Goal: Task Accomplishment & Management: Use online tool/utility

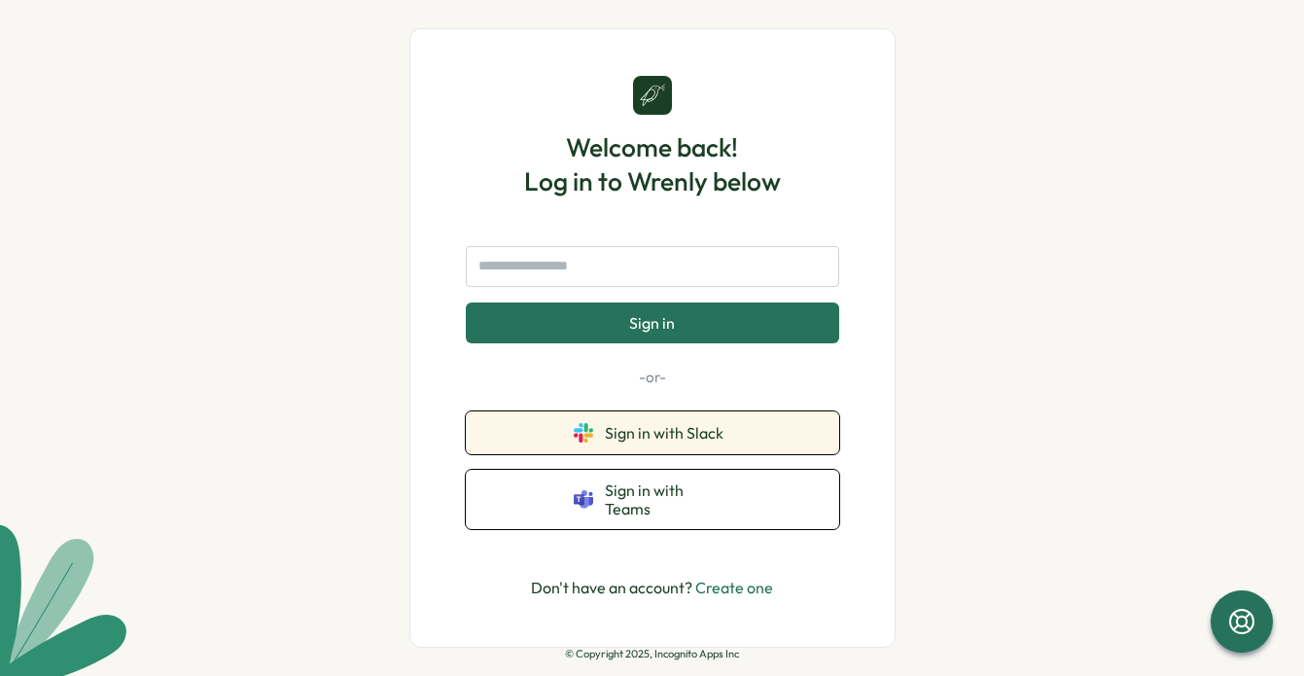
click at [709, 441] on span "Sign in with Slack" at bounding box center [668, 433] width 126 height 18
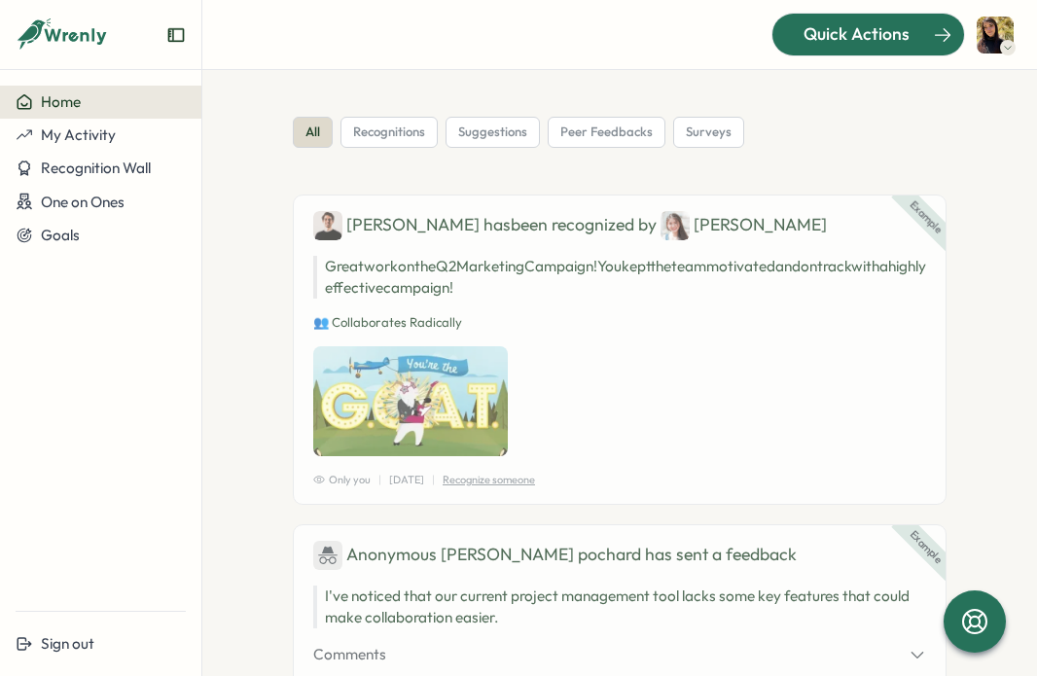
click at [852, 33] on span "Quick Actions" at bounding box center [856, 33] width 106 height 25
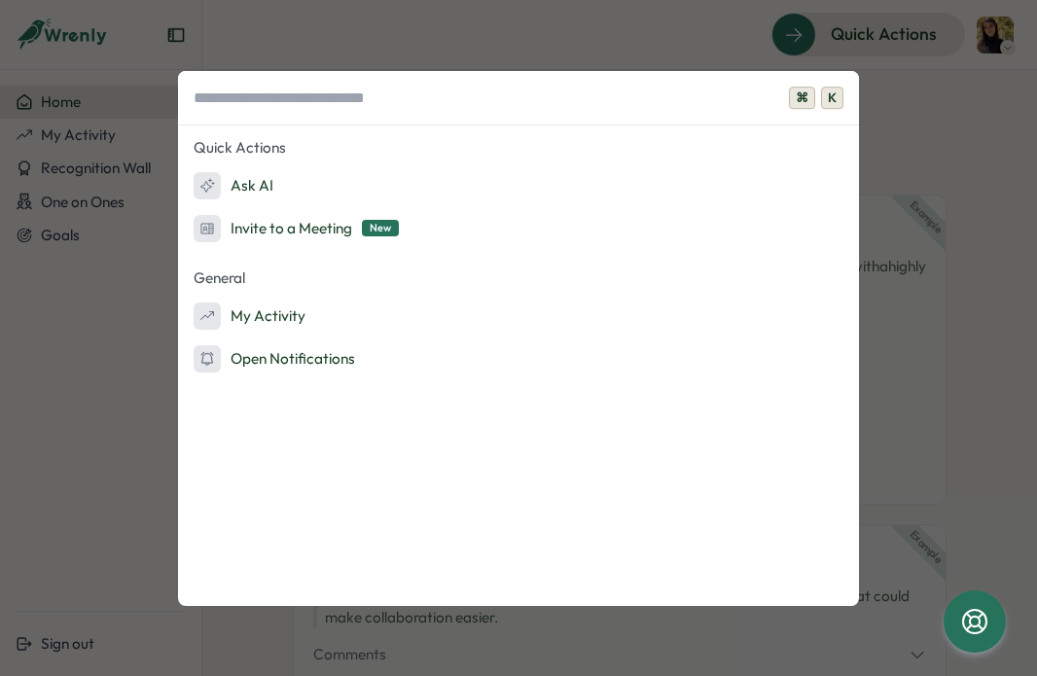
click at [931, 152] on div "⌘ K Quick Actions Ask AI Invite to a Meeting New General My Activity Open Notif…" at bounding box center [518, 338] width 1037 height 676
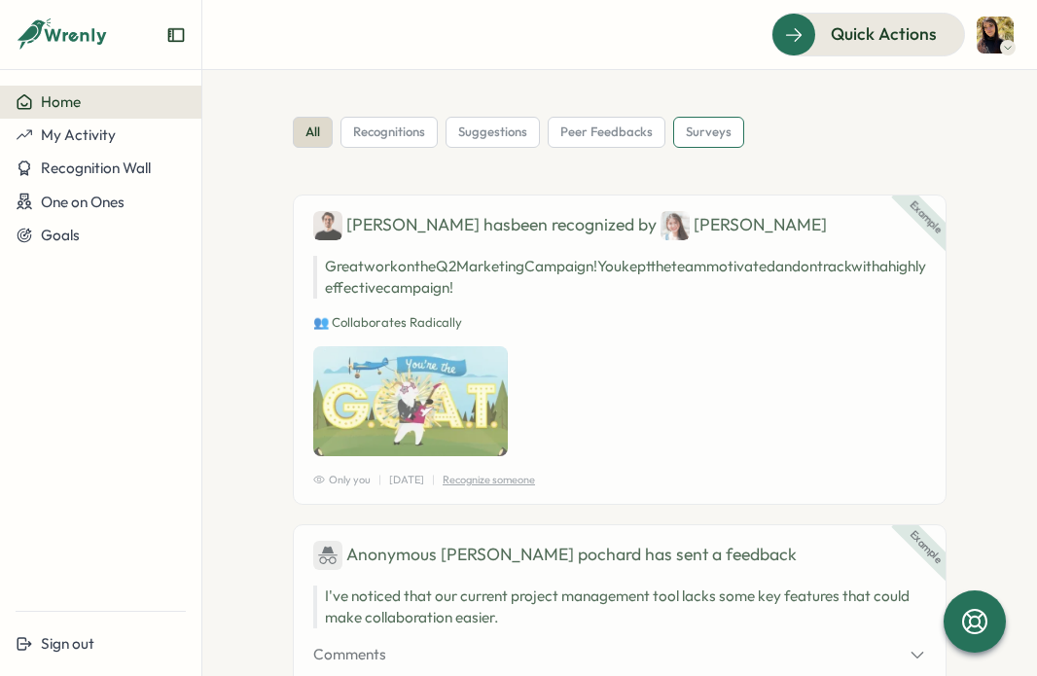
click at [693, 133] on span "surveys" at bounding box center [709, 133] width 46 height 18
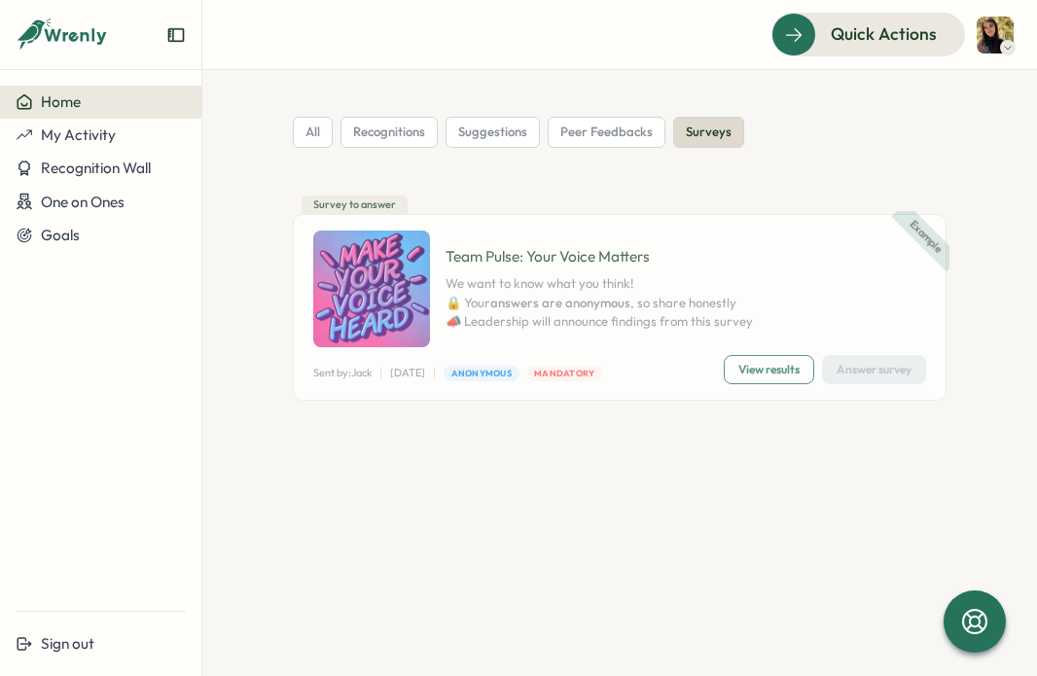
click at [173, 35] on icon "Expand sidebar" at bounding box center [176, 35] width 16 height 14
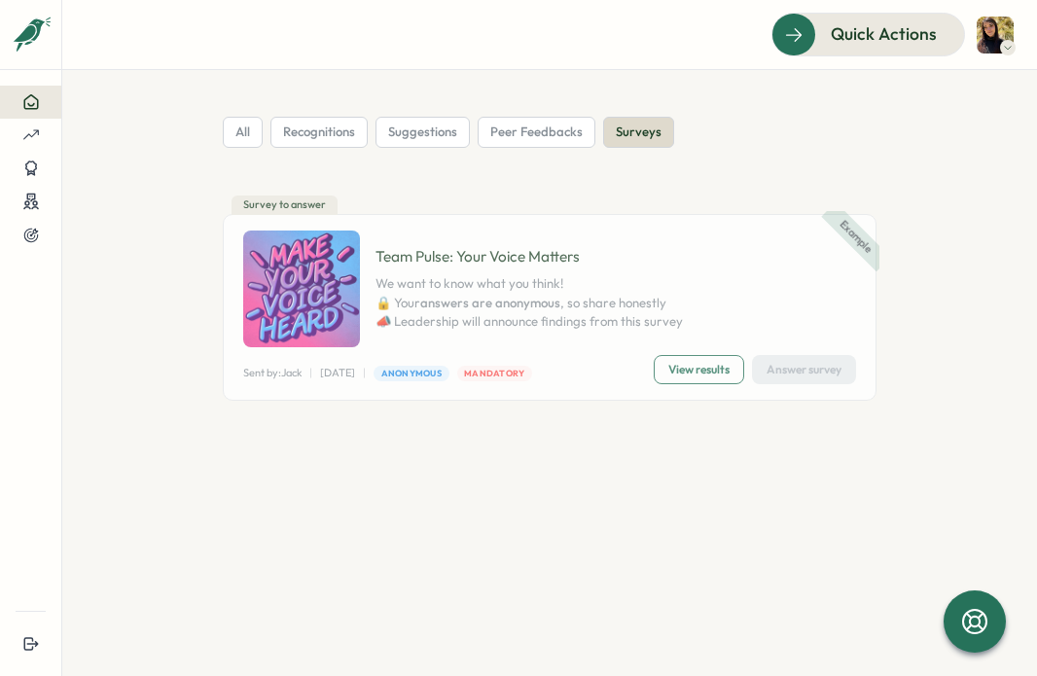
click at [1011, 33] on img at bounding box center [995, 35] width 37 height 37
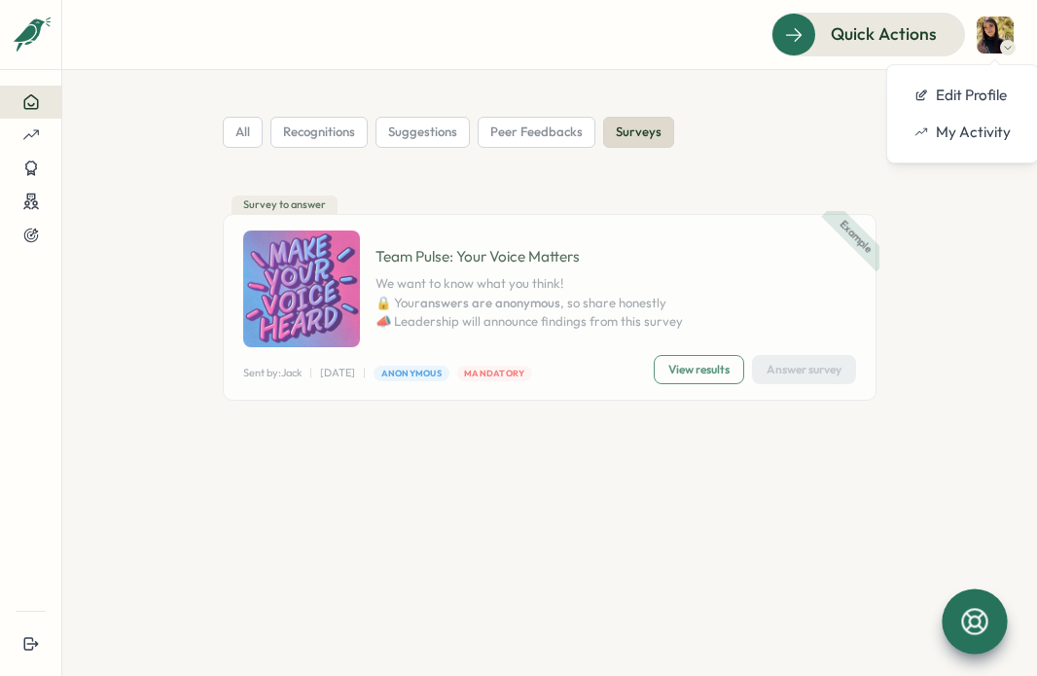
click at [980, 624] on icon at bounding box center [974, 621] width 33 height 33
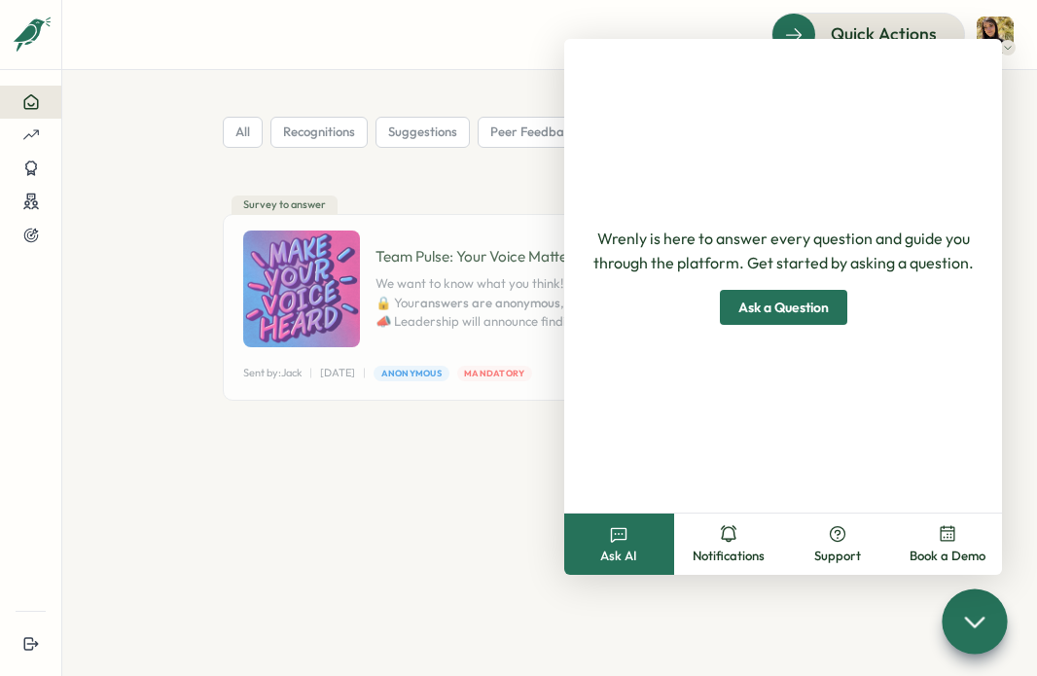
click at [820, 310] on span "Ask a Question" at bounding box center [783, 307] width 90 height 33
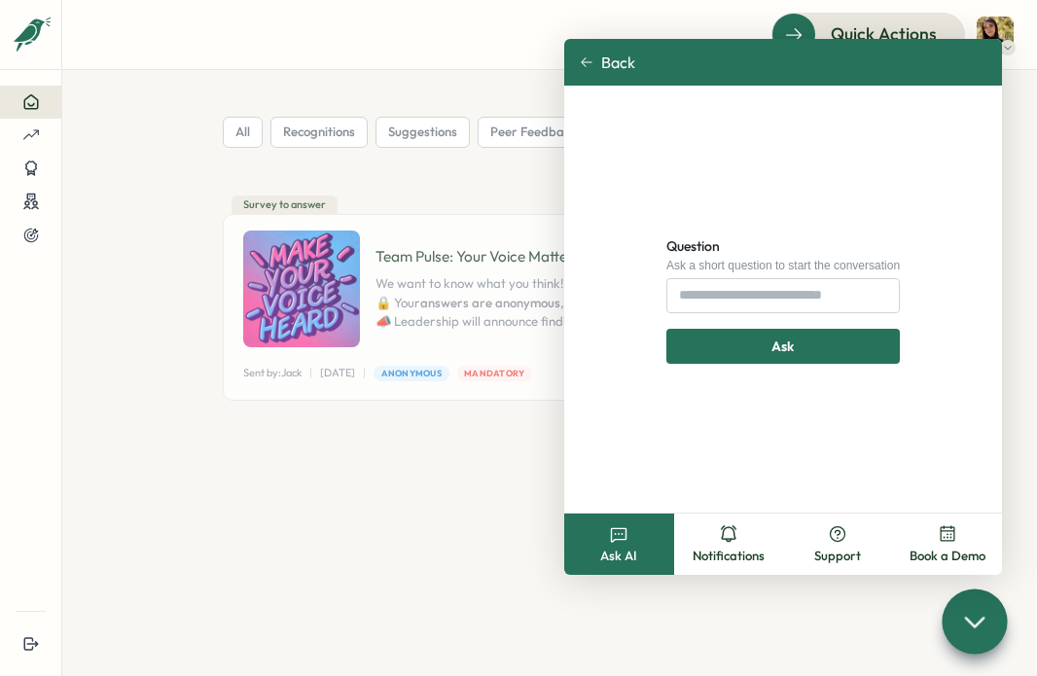
click at [447, 551] on section "all recognitions suggestions peer feedbacks surveys Example Survey to answer Te…" at bounding box center [549, 373] width 975 height 606
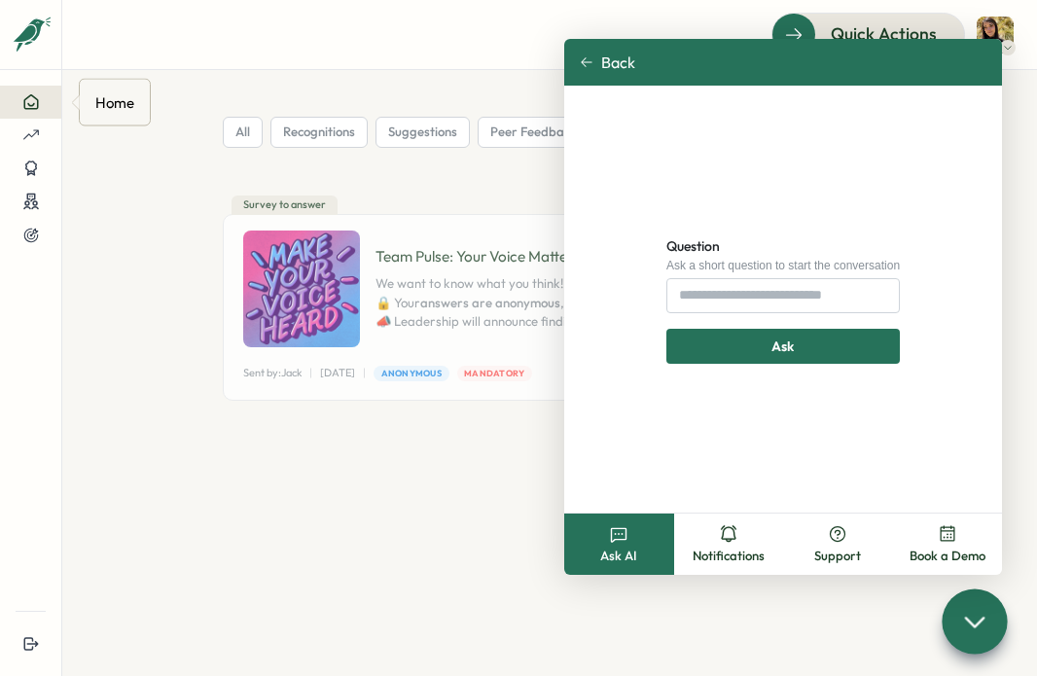
click at [28, 100] on icon at bounding box center [31, 102] width 18 height 18
click at [296, 73] on section "all recognitions suggestions peer feedbacks surveys Example Survey to answer Te…" at bounding box center [549, 373] width 975 height 606
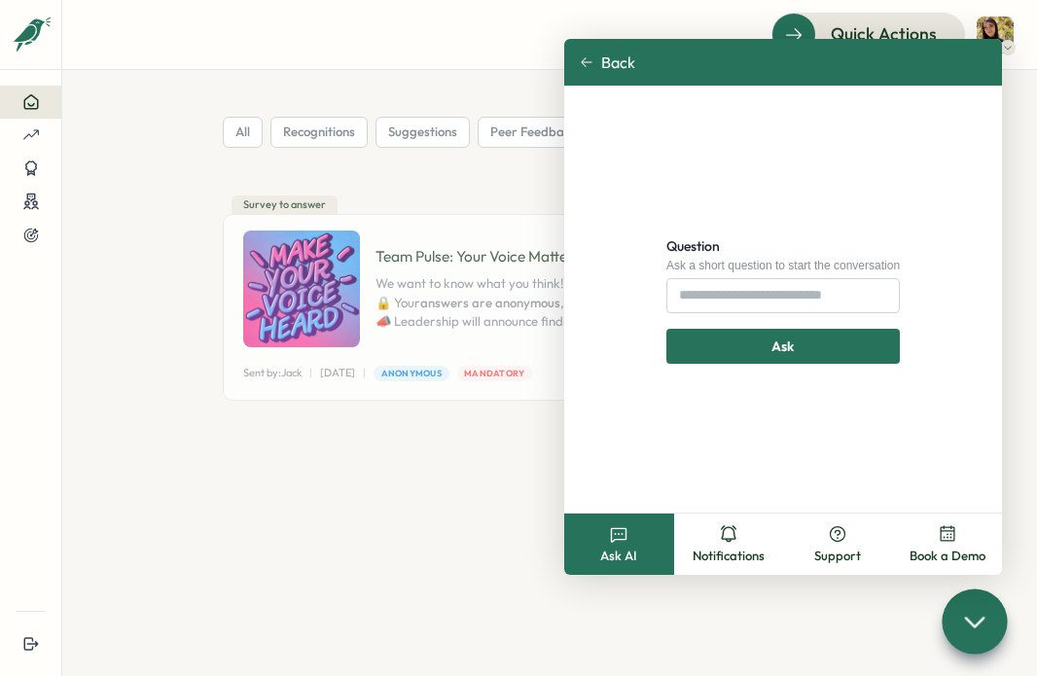
click at [590, 48] on div "Back" at bounding box center [783, 62] width 438 height 47
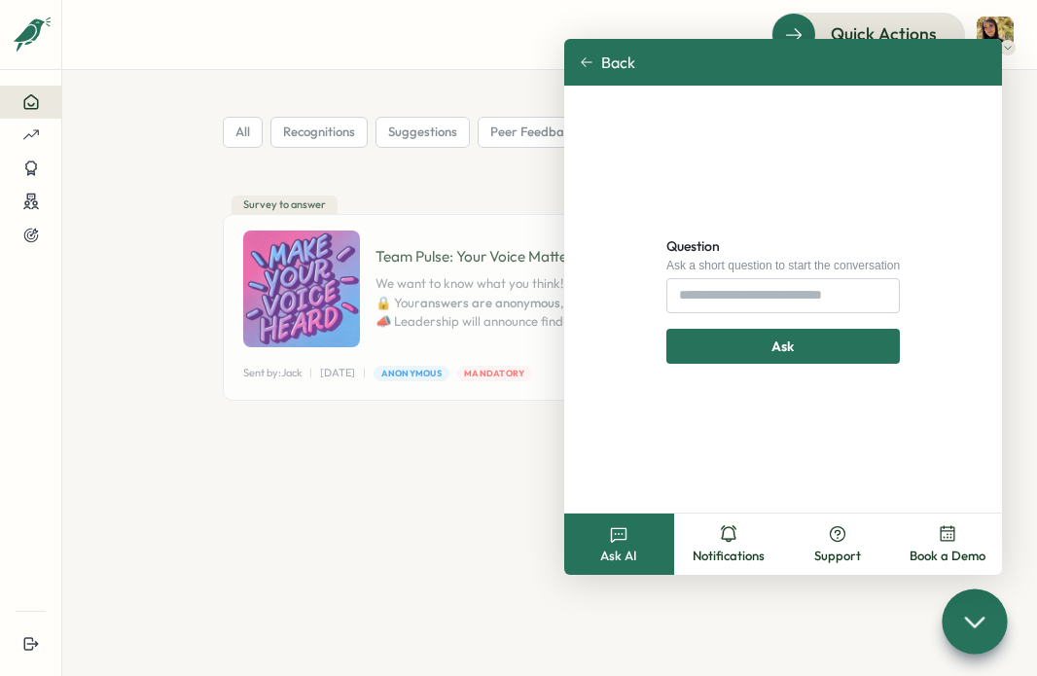
click at [589, 67] on icon at bounding box center [587, 62] width 14 height 14
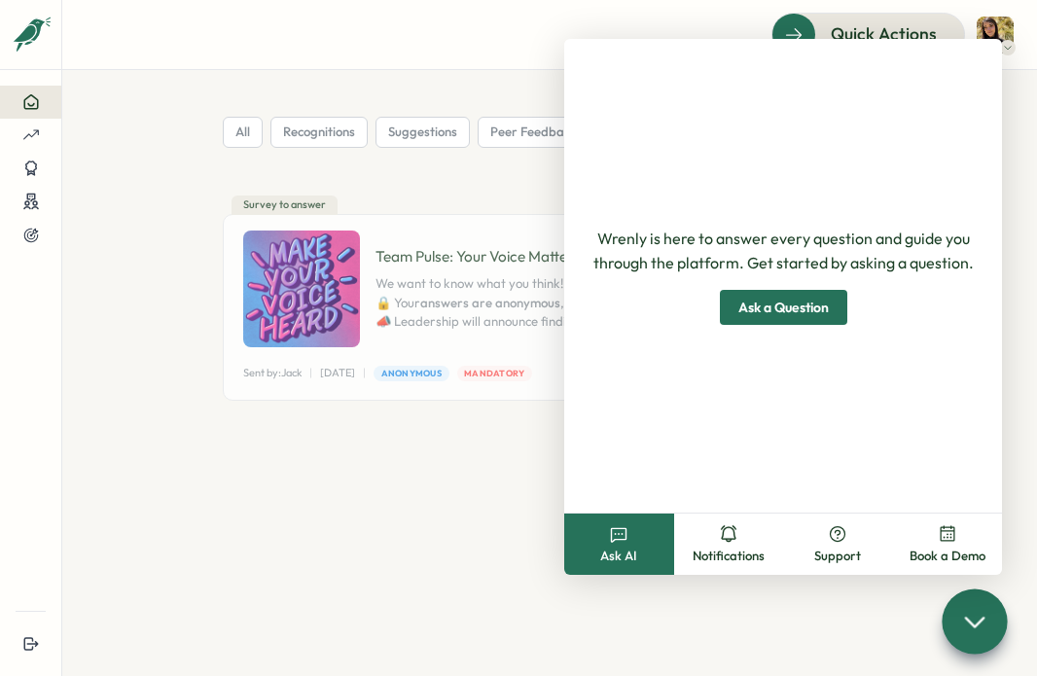
click at [552, 80] on section "all recognitions suggestions peer feedbacks surveys Example Survey to answer Te…" at bounding box center [549, 373] width 975 height 606
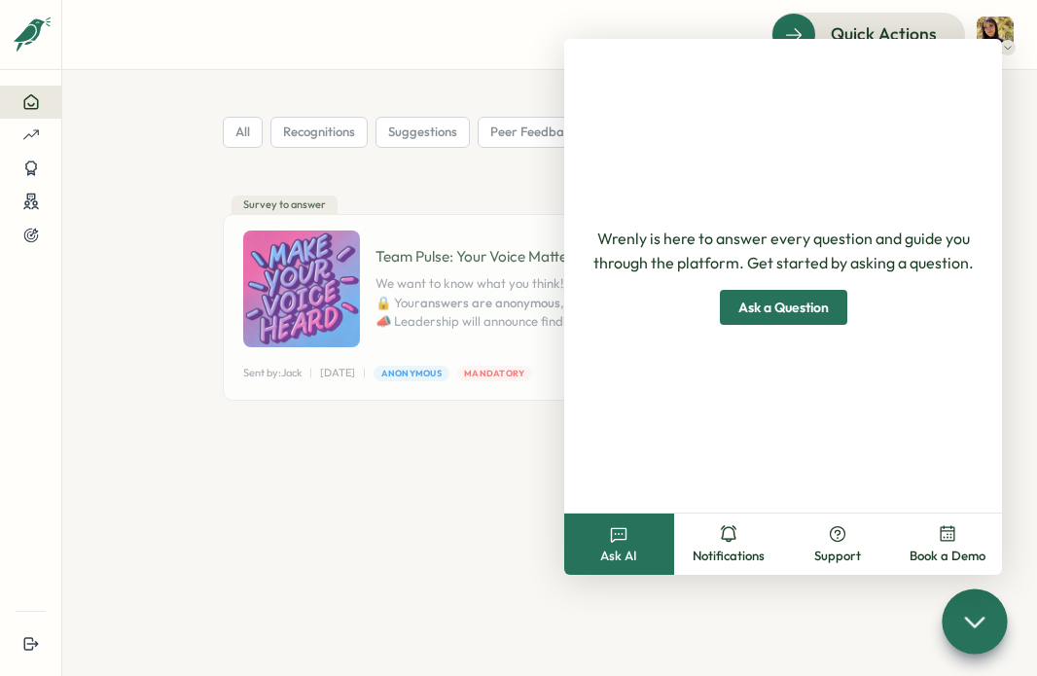
click at [972, 603] on div at bounding box center [974, 620] width 65 height 65
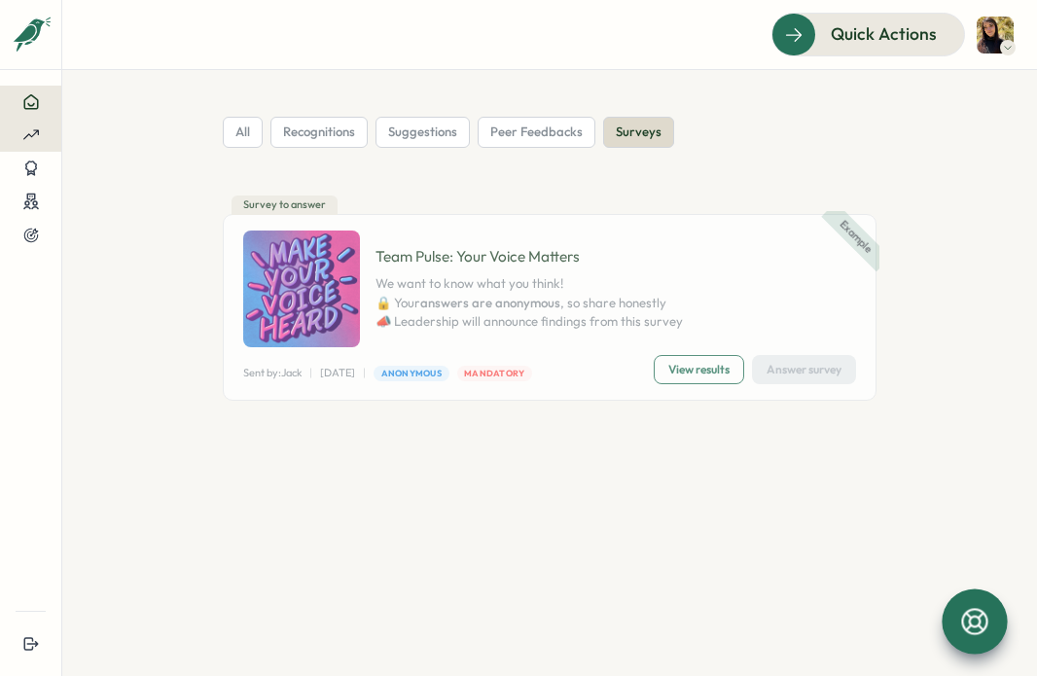
click at [40, 135] on div at bounding box center [31, 135] width 30 height 18
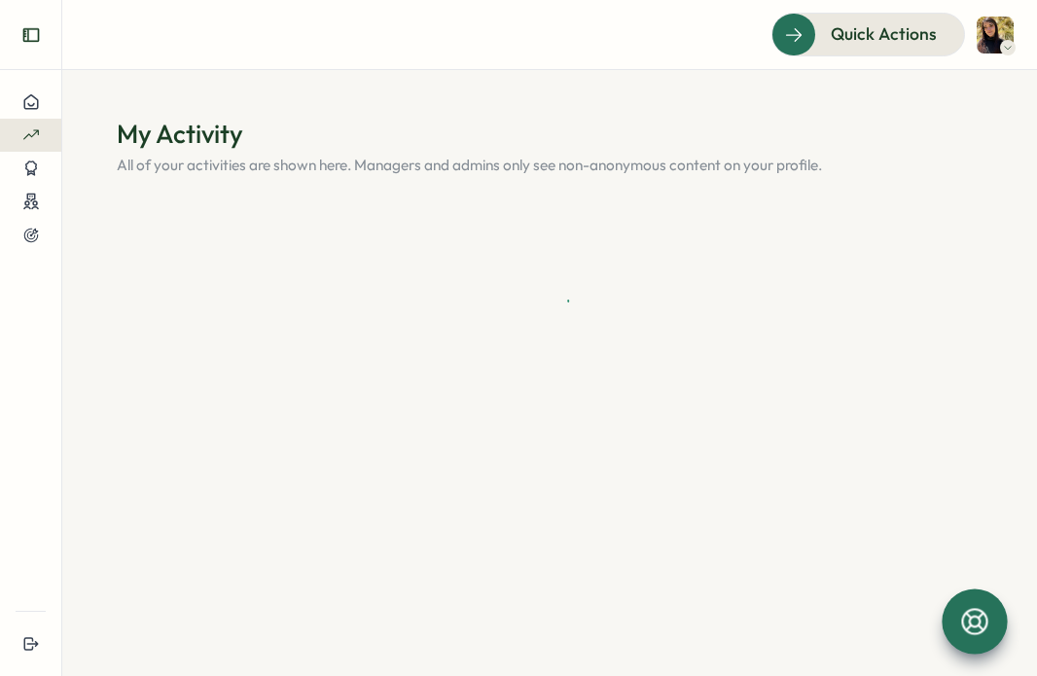
click at [34, 31] on icon "Expand sidebar" at bounding box center [30, 34] width 19 height 19
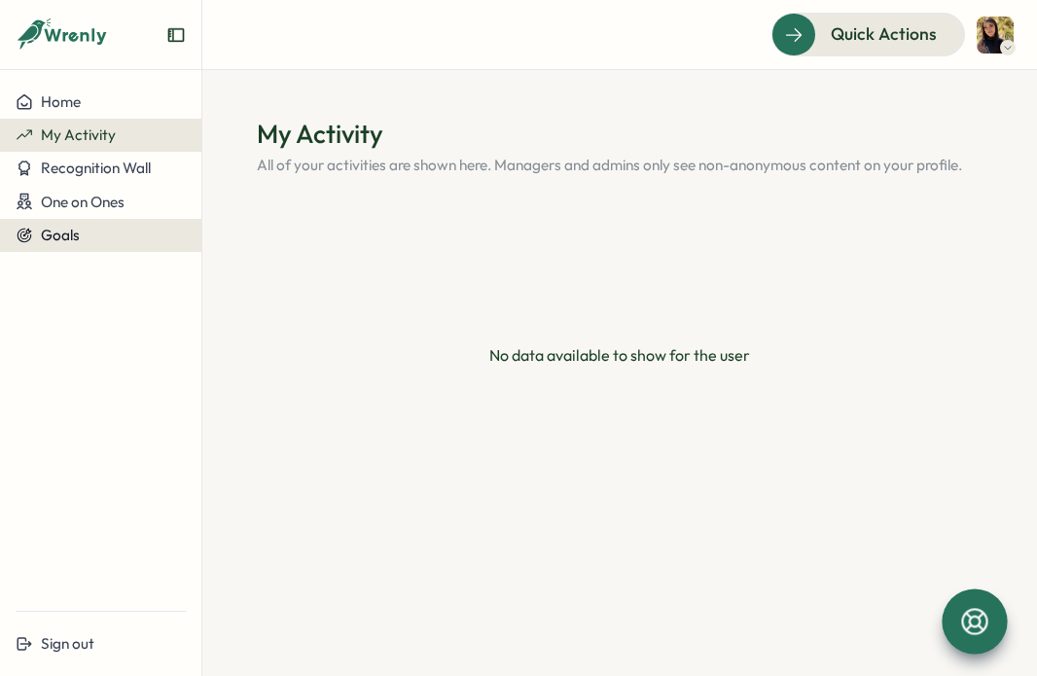
click at [70, 231] on span "Goals" at bounding box center [60, 235] width 39 height 18
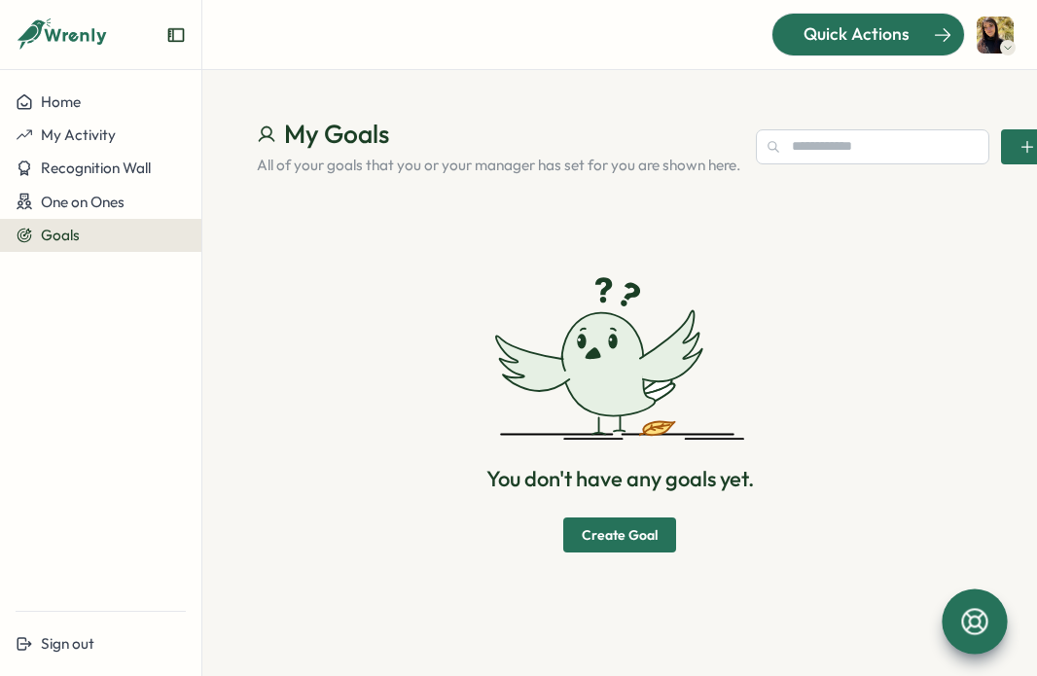
click at [808, 37] on span "Quick Actions" at bounding box center [856, 33] width 106 height 25
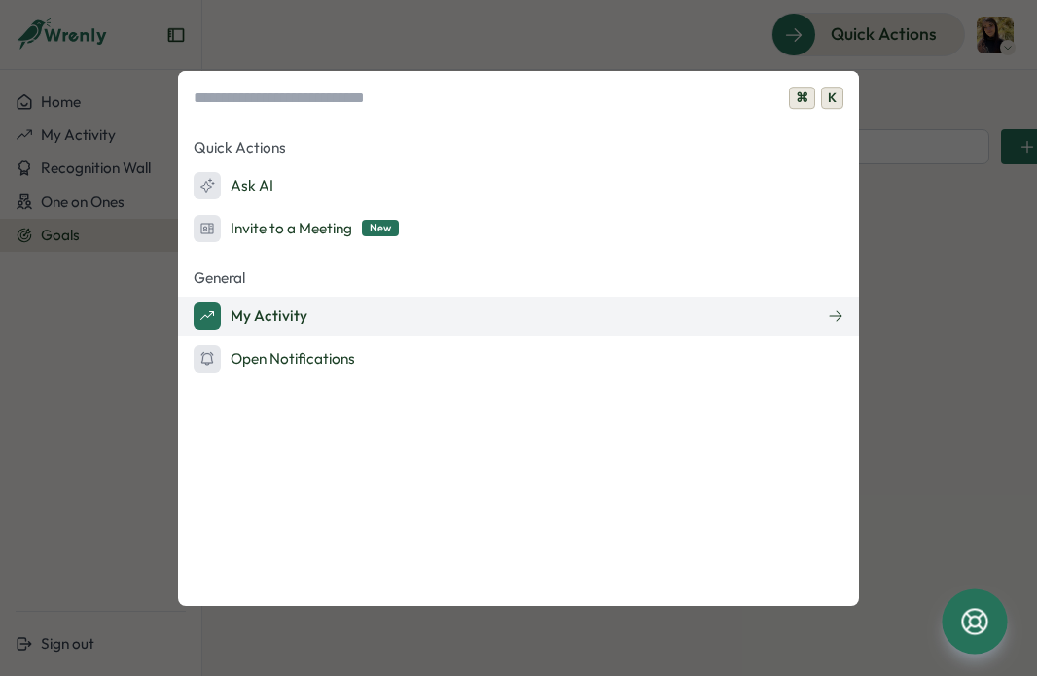
click at [830, 322] on icon at bounding box center [836, 316] width 16 height 16
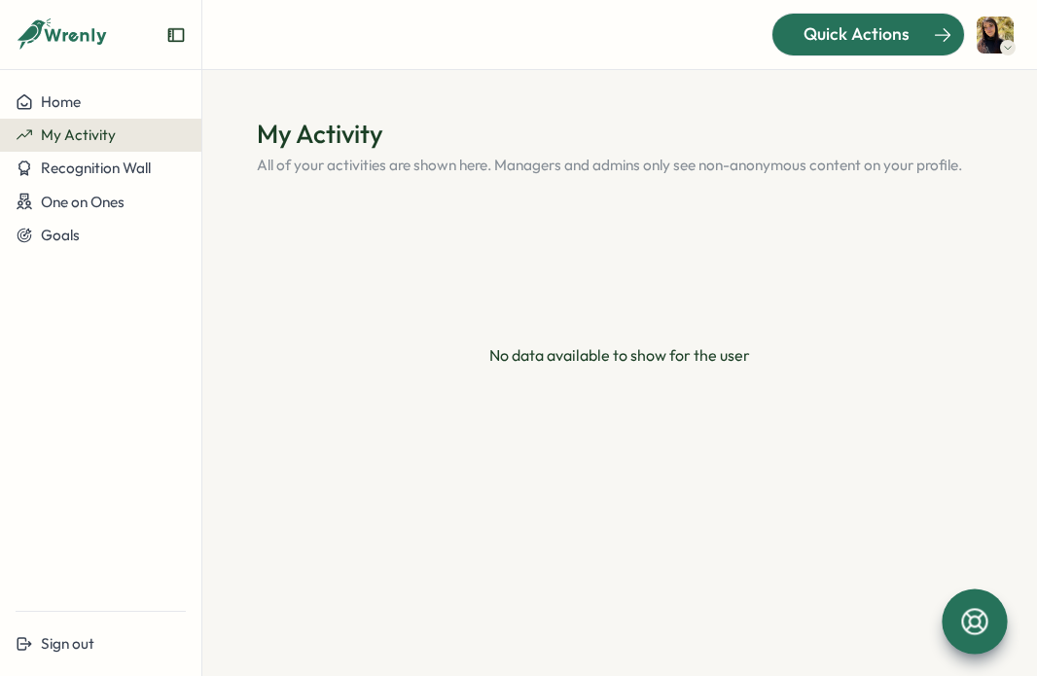
click at [835, 37] on span "Quick Actions" at bounding box center [856, 33] width 106 height 25
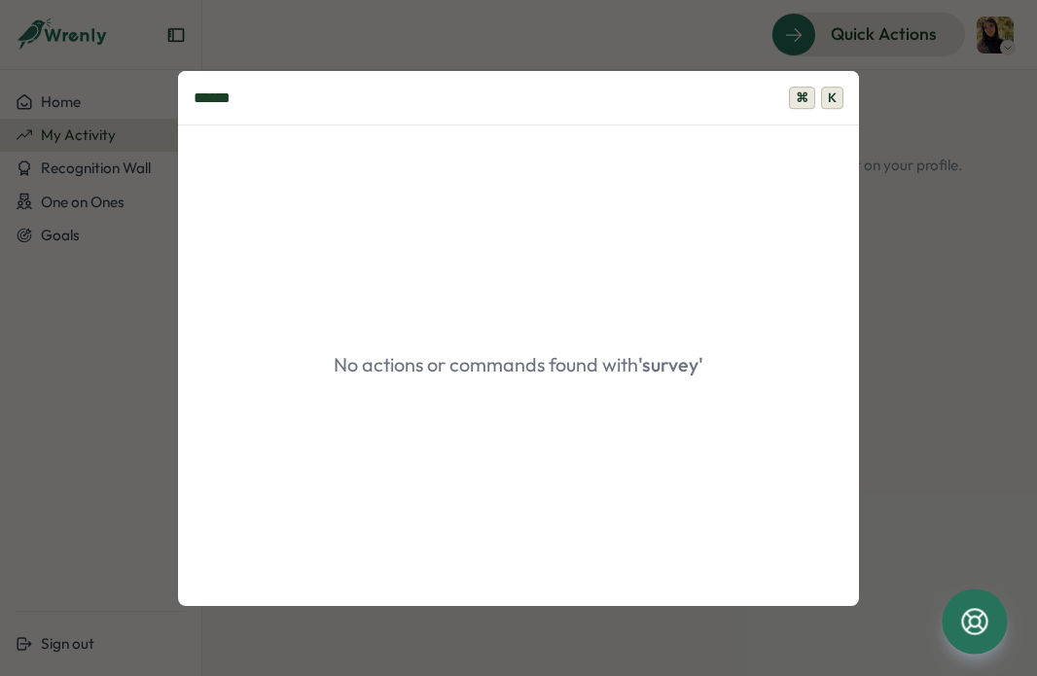
type input "******"
click at [904, 240] on div "****** ⌘ K No actions or commands found with 'survey'" at bounding box center [518, 338] width 1037 height 676
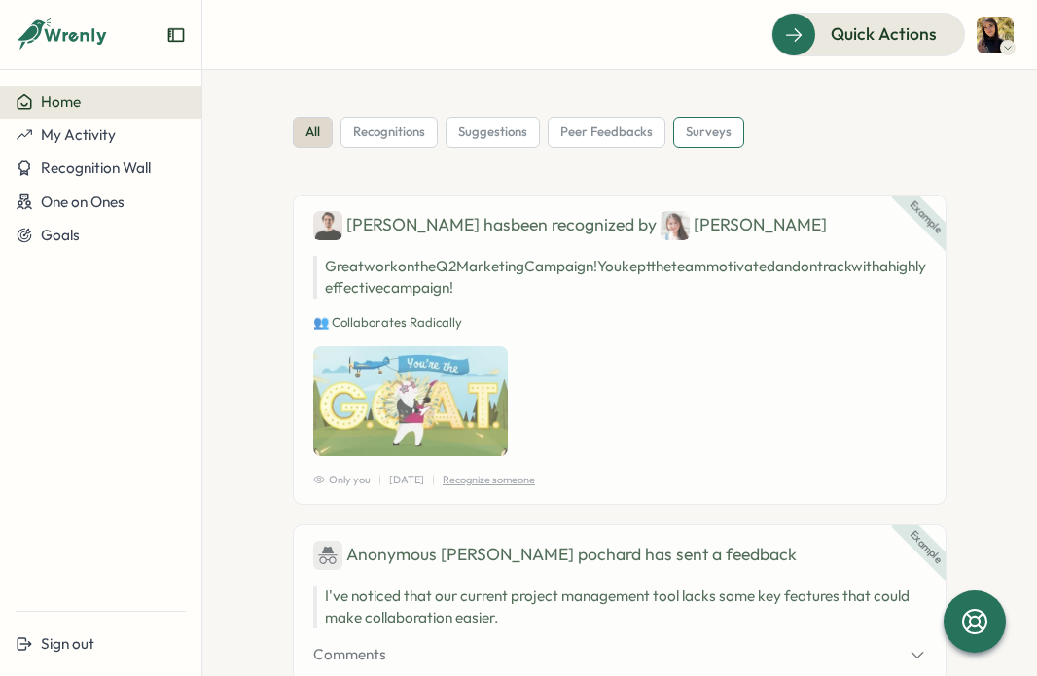
click at [705, 131] on span "surveys" at bounding box center [709, 133] width 46 height 18
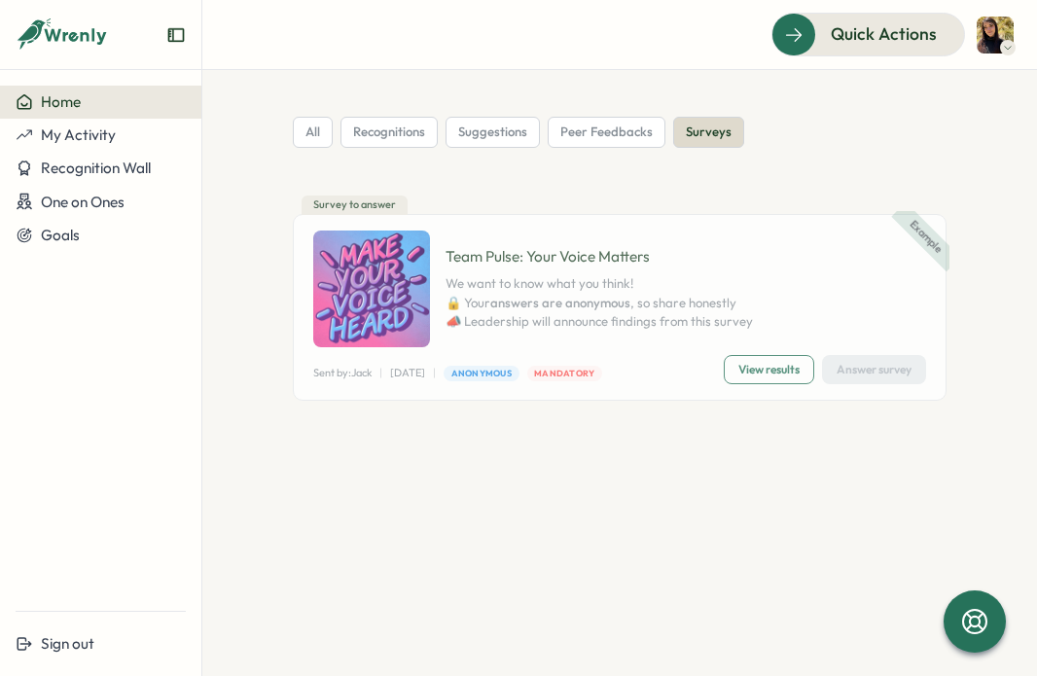
click at [377, 275] on img at bounding box center [371, 289] width 117 height 117
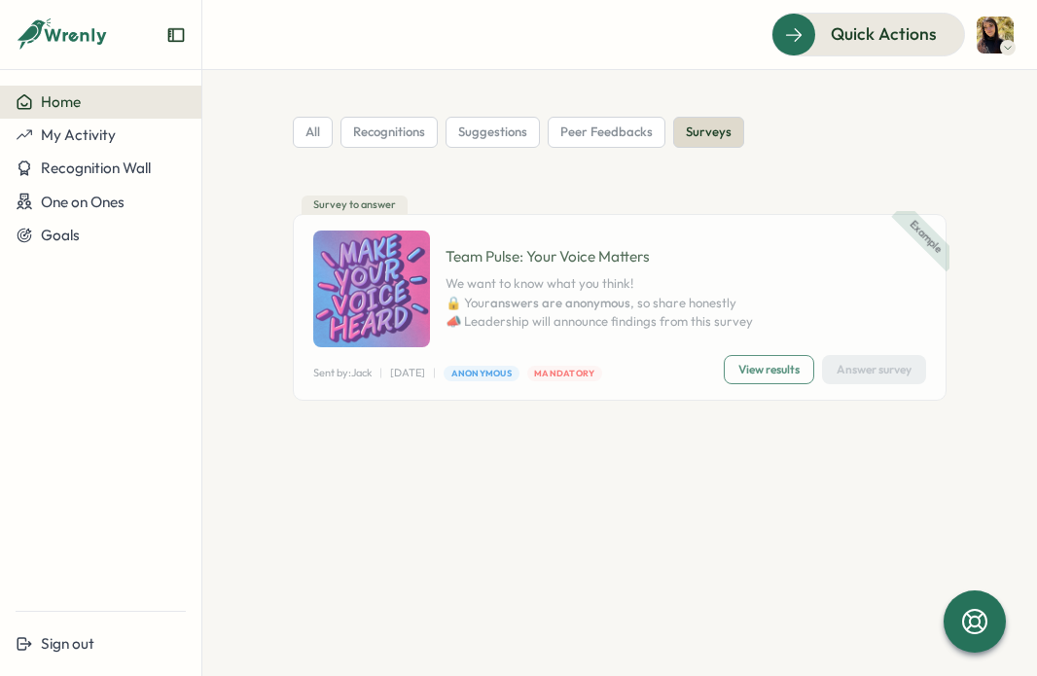
click at [746, 360] on span "View results" at bounding box center [768, 369] width 61 height 27
